Goal: Check status: Check status

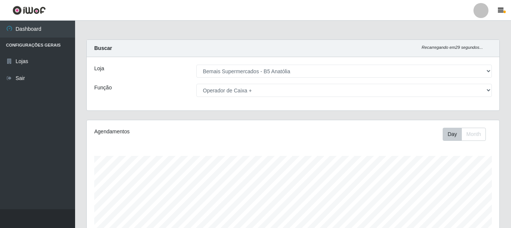
select select "405"
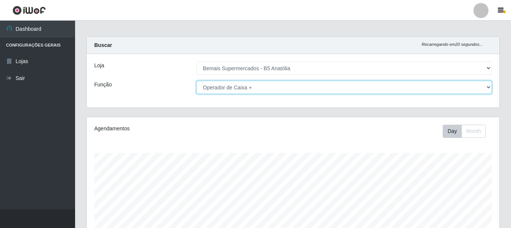
scroll to position [0, 0]
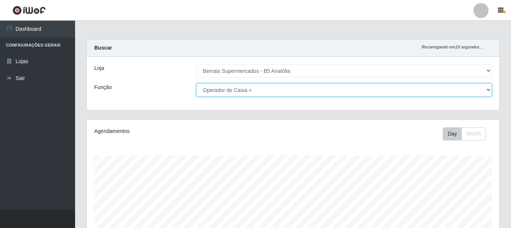
click at [209, 88] on select "[Selecione...] ASG ASG + ASG ++ Auxiliar de Estacionamento Auxiliar de Estacion…" at bounding box center [344, 89] width 296 height 13
click at [196, 83] on select "[Selecione...] ASG ASG + ASG ++ Auxiliar de Estacionamento Auxiliar de Estacion…" at bounding box center [344, 89] width 296 height 13
click at [237, 88] on select "[Selecione...] ASG ASG + ASG ++ Auxiliar de Estacionamento Auxiliar de Estacion…" at bounding box center [344, 89] width 296 height 13
click at [196, 83] on select "[Selecione...] ASG ASG + ASG ++ Auxiliar de Estacionamento Auxiliar de Estacion…" at bounding box center [344, 89] width 296 height 13
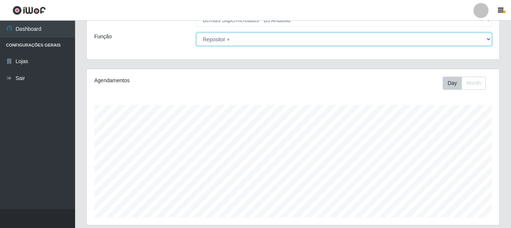
scroll to position [0, 0]
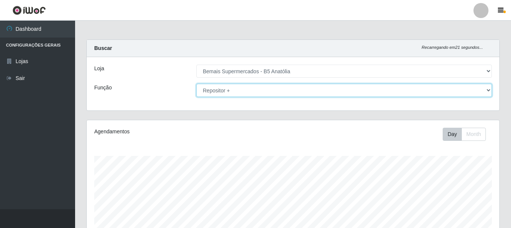
click at [255, 93] on select "[Selecione...] ASG ASG + ASG ++ Auxiliar de Estacionamento Auxiliar de Estacion…" at bounding box center [344, 90] width 296 height 13
click at [196, 84] on select "[Selecione...] ASG ASG + ASG ++ Auxiliar de Estacionamento Auxiliar de Estacion…" at bounding box center [344, 90] width 296 height 13
click at [260, 94] on select "[Selecione...] ASG ASG + ASG ++ Auxiliar de Estacionamento Auxiliar de Estacion…" at bounding box center [344, 90] width 296 height 13
click at [196, 84] on select "[Selecione...] ASG ASG + ASG ++ Auxiliar de Estacionamento Auxiliar de Estacion…" at bounding box center [344, 90] width 296 height 13
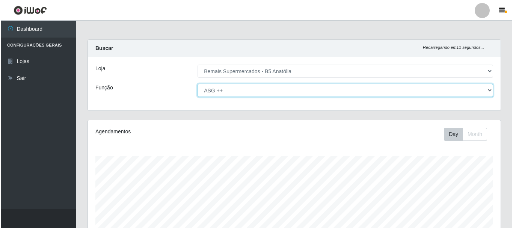
scroll to position [171, 0]
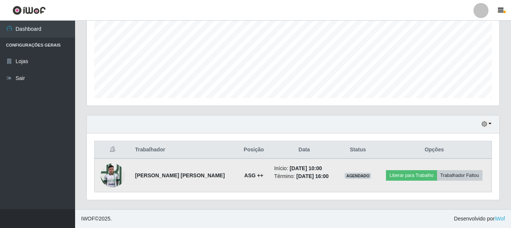
click at [111, 176] on img at bounding box center [113, 175] width 24 height 32
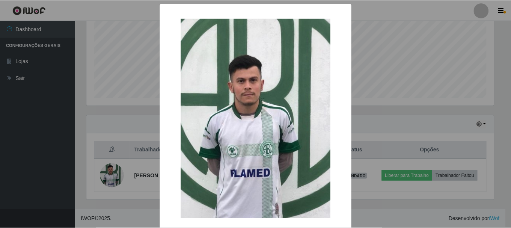
scroll to position [156, 409]
click at [359, 105] on div "× OK Cancel" at bounding box center [256, 114] width 513 height 228
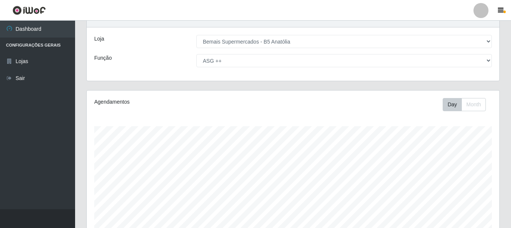
scroll to position [0, 0]
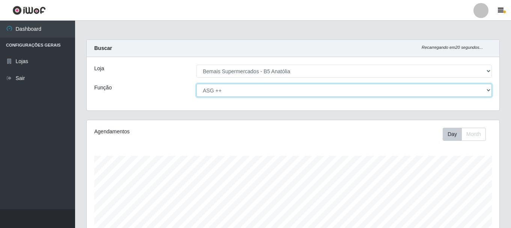
click at [296, 92] on select "[Selecione...] ASG ASG + ASG ++ Auxiliar de Estacionamento Auxiliar de Estacion…" at bounding box center [344, 90] width 296 height 13
click at [196, 84] on select "[Selecione...] ASG ASG + ASG ++ Auxiliar de Estacionamento Auxiliar de Estacion…" at bounding box center [344, 90] width 296 height 13
click at [274, 88] on select "[Selecione...] ASG ASG + ASG ++ Auxiliar de Estacionamento Auxiliar de Estacion…" at bounding box center [344, 90] width 296 height 13
select select "71"
click at [196, 84] on select "[Selecione...] ASG ASG + ASG ++ Auxiliar de Estacionamento Auxiliar de Estacion…" at bounding box center [344, 90] width 296 height 13
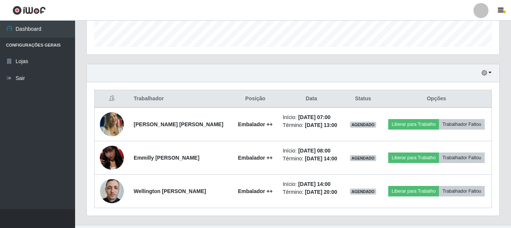
scroll to position [225, 0]
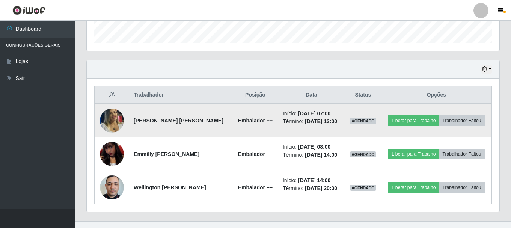
click at [112, 123] on img at bounding box center [112, 120] width 24 height 35
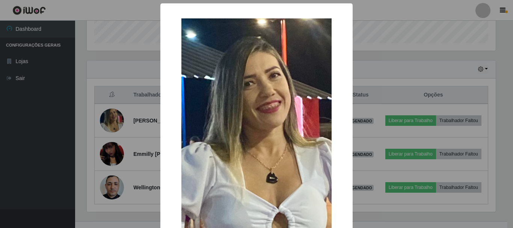
click at [135, 115] on div "× OK Cancel" at bounding box center [256, 114] width 513 height 228
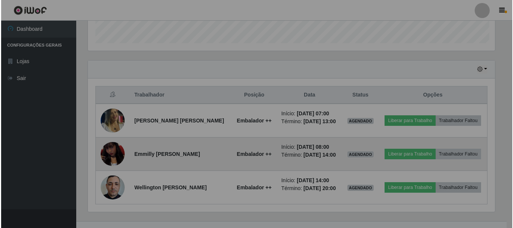
scroll to position [156, 413]
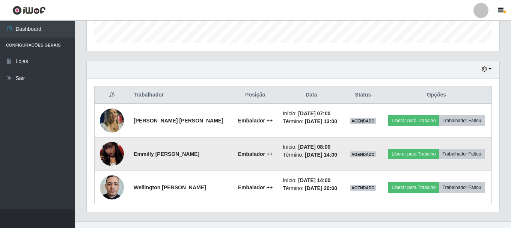
click at [109, 149] on img at bounding box center [112, 154] width 24 height 52
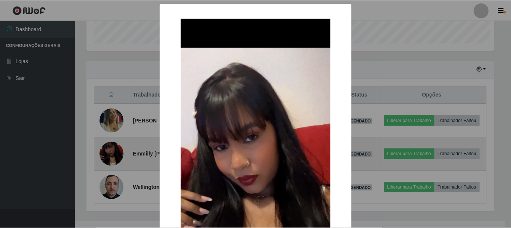
scroll to position [156, 409]
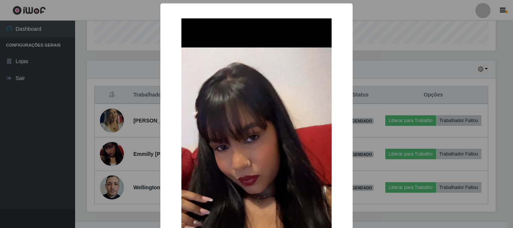
click at [139, 141] on div "× OK Cancel" at bounding box center [256, 114] width 513 height 228
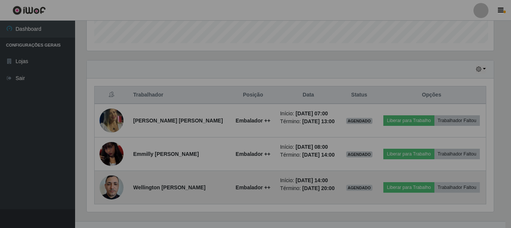
scroll to position [156, 413]
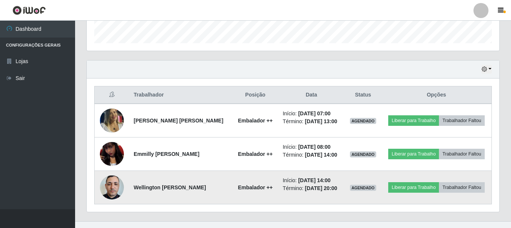
click at [114, 183] on img at bounding box center [112, 187] width 24 height 32
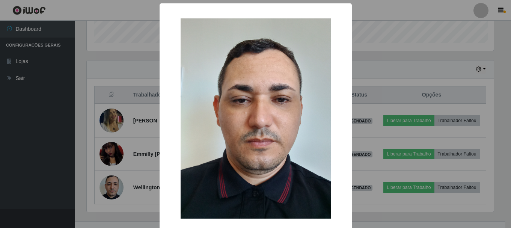
scroll to position [156, 409]
click at [136, 165] on div "× OK Cancel" at bounding box center [256, 114] width 513 height 228
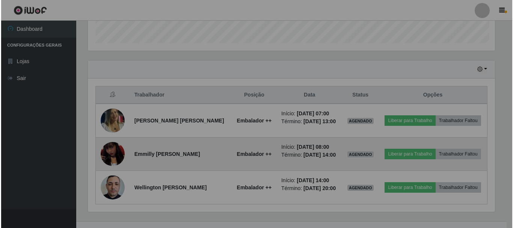
scroll to position [156, 413]
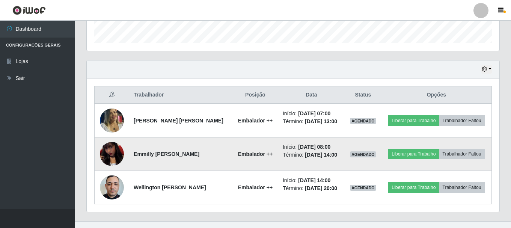
click at [112, 152] on img at bounding box center [112, 154] width 24 height 52
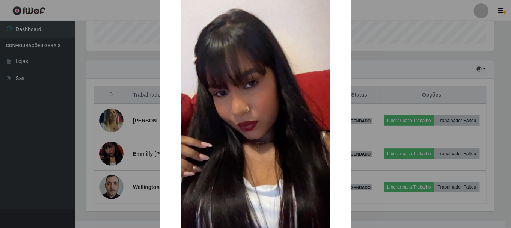
scroll to position [38, 0]
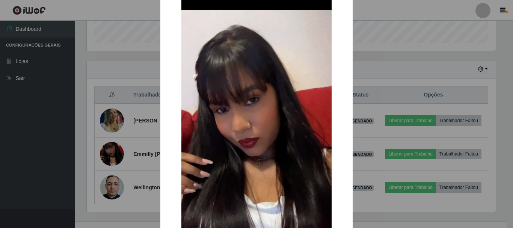
click at [136, 148] on div "× OK Cancel" at bounding box center [256, 114] width 513 height 228
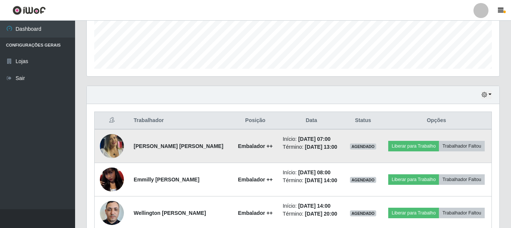
scroll to position [237, 0]
